Goal: Navigation & Orientation: Go to known website

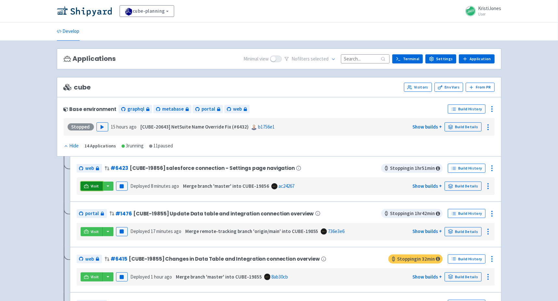
click at [86, 182] on link "Visit" at bounding box center [92, 185] width 22 height 9
